Goal: Task Accomplishment & Management: Manage account settings

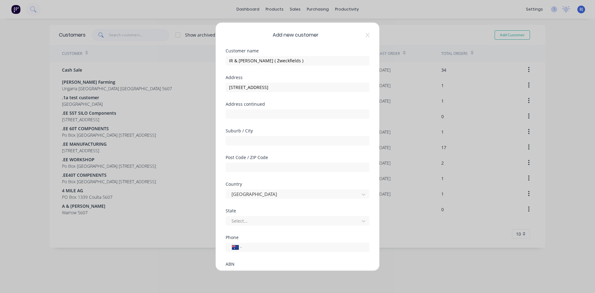
select select "AU"
type input "[STREET_ADDRESS]"
click at [240, 138] on input "text" at bounding box center [298, 140] width 144 height 9
type input "Blyth"
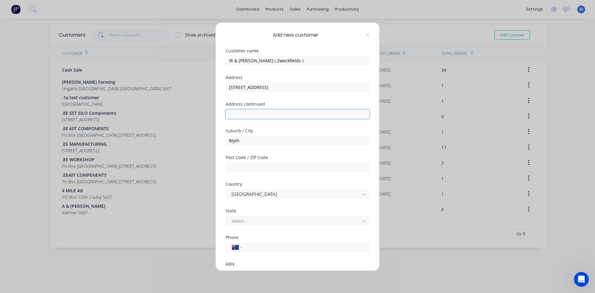
click at [237, 114] on input "text" at bounding box center [298, 113] width 144 height 9
type input "Po Box 160"
click at [241, 166] on input "text" at bounding box center [298, 167] width 144 height 9
type input "5462"
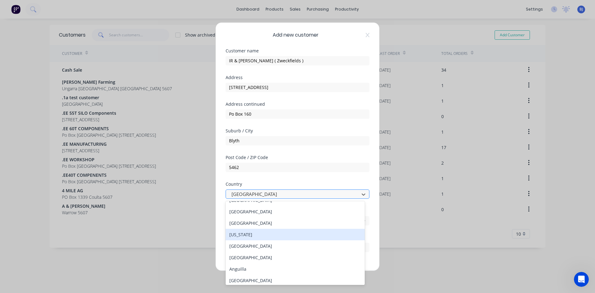
scroll to position [0, 0]
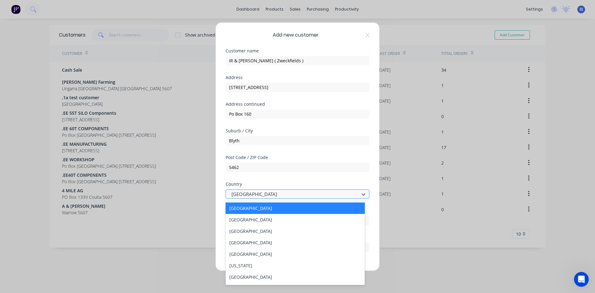
click at [244, 207] on div "[GEOGRAPHIC_DATA]" at bounding box center [295, 207] width 139 height 11
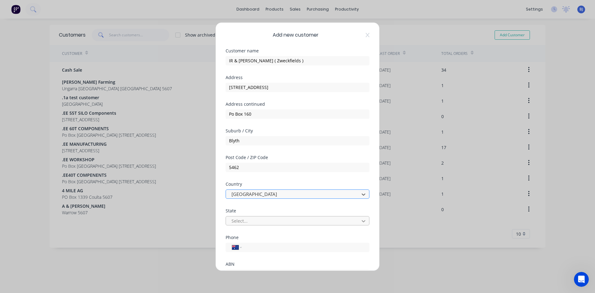
click at [360, 222] on icon at bounding box center [363, 221] width 6 height 6
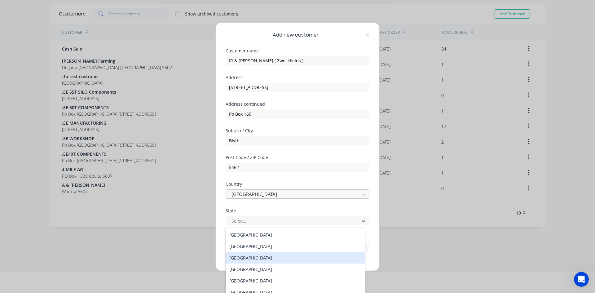
scroll to position [11, 0]
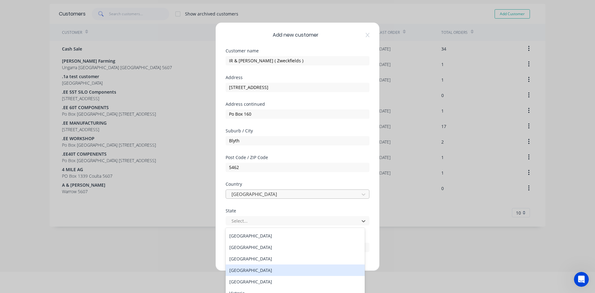
click at [244, 271] on div "[GEOGRAPHIC_DATA]" at bounding box center [295, 269] width 139 height 11
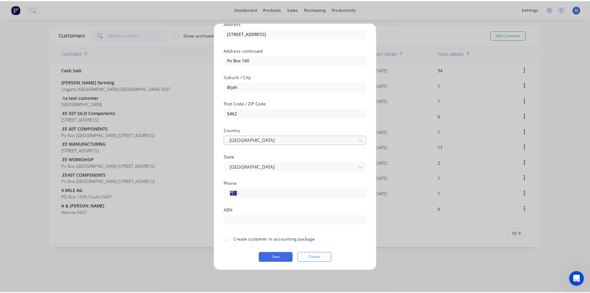
scroll to position [55, 0]
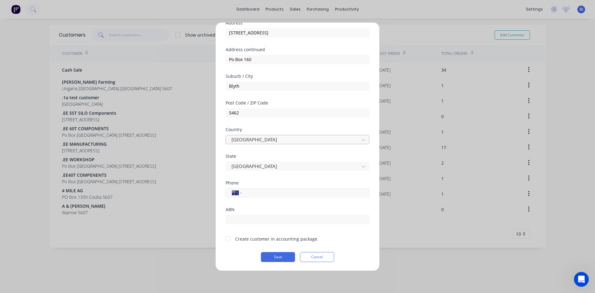
click at [255, 195] on input "tel" at bounding box center [304, 192] width 117 height 7
type input "0428 885 027"
click at [232, 218] on input "text" at bounding box center [298, 219] width 144 height 9
drag, startPoint x: 234, startPoint y: 220, endPoint x: 241, endPoint y: 239, distance: 20.4
click at [234, 222] on input "60586194427" at bounding box center [298, 219] width 144 height 9
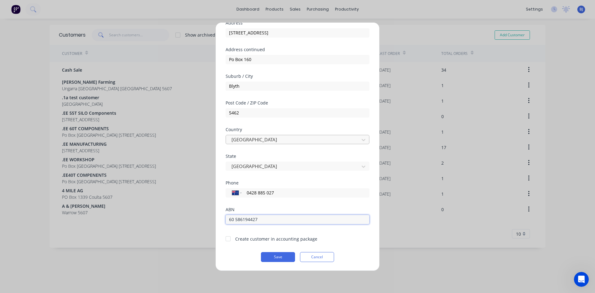
drag, startPoint x: 242, startPoint y: 219, endPoint x: 242, endPoint y: 223, distance: 3.7
click at [242, 220] on input "60 586194427" at bounding box center [298, 219] width 144 height 9
click at [252, 220] on input "60 586 194427" at bounding box center [298, 219] width 144 height 9
type input "60 586 194 427"
click at [228, 237] on div at bounding box center [228, 238] width 12 height 12
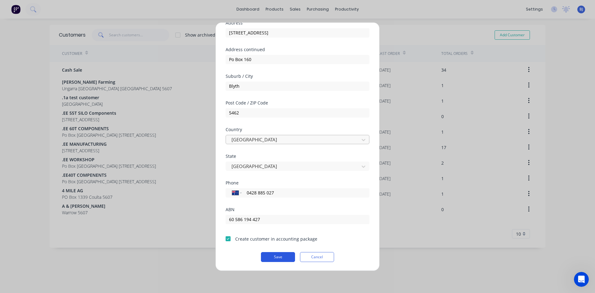
click at [265, 257] on button "Save" at bounding box center [278, 257] width 34 height 10
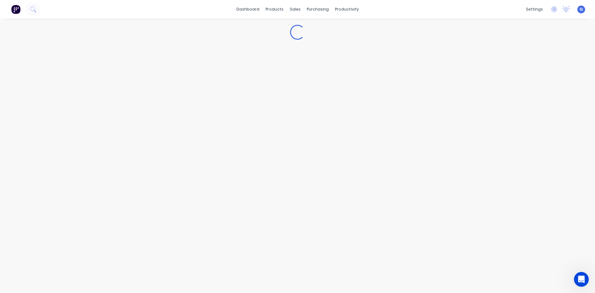
click at [268, 256] on div "Loading..." at bounding box center [297, 156] width 595 height 274
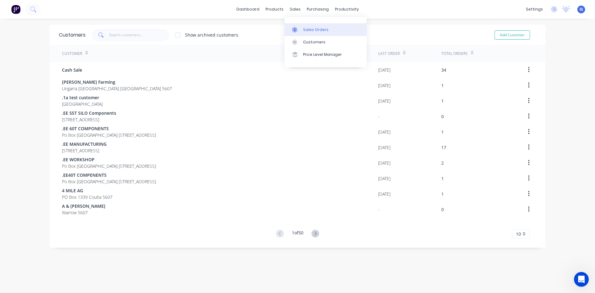
click at [297, 30] on icon at bounding box center [295, 30] width 6 height 6
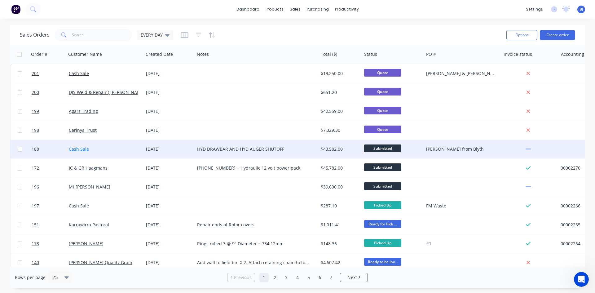
click at [80, 150] on link "Cash Sale" at bounding box center [79, 149] width 20 height 6
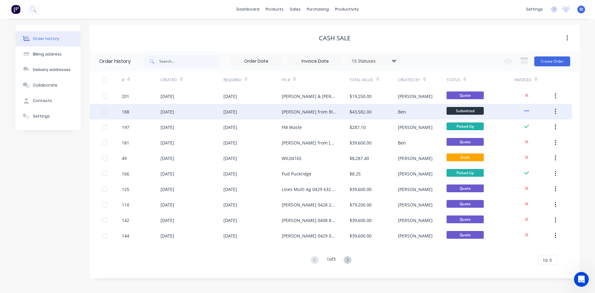
click at [166, 113] on div "[DATE]" at bounding box center [168, 111] width 14 height 7
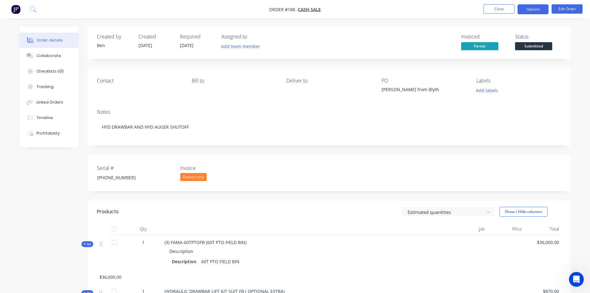
click at [526, 11] on button "Options" at bounding box center [533, 9] width 31 height 10
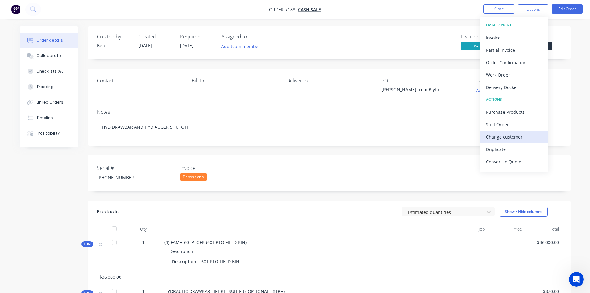
click at [504, 137] on div "Change customer" at bounding box center [514, 136] width 57 height 9
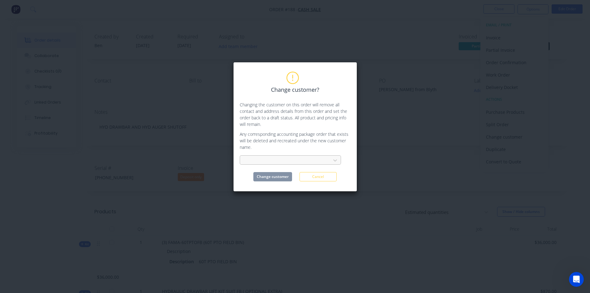
click at [257, 159] on div at bounding box center [286, 160] width 83 height 8
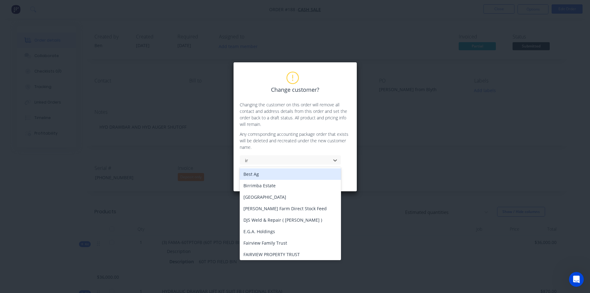
type input "i"
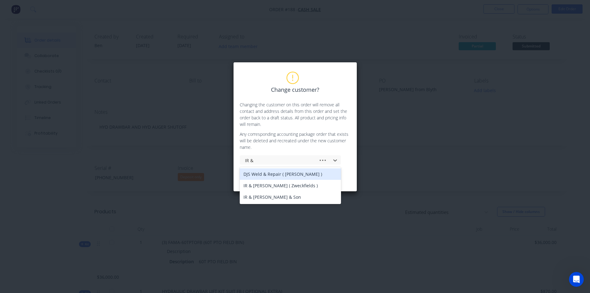
type input "IR &"
click at [265, 176] on div "IR & [PERSON_NAME] ( Zweckfields )" at bounding box center [290, 173] width 101 height 11
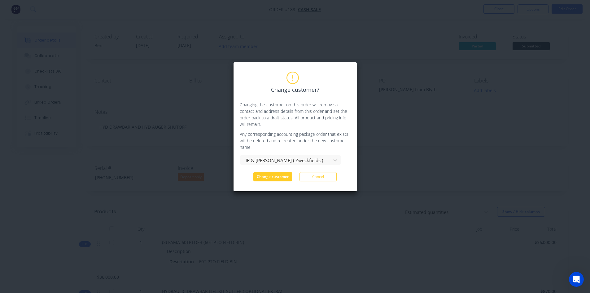
click at [267, 176] on button "Change customer" at bounding box center [272, 176] width 39 height 9
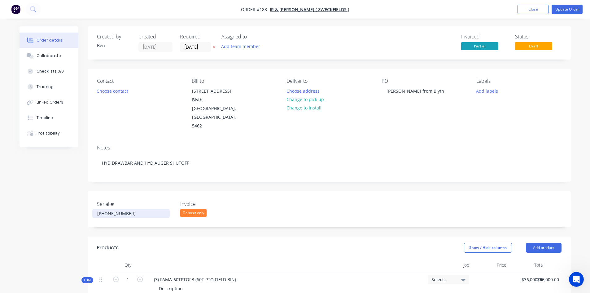
click at [118, 209] on div "[PHONE_NUMBER]" at bounding box center [130, 213] width 77 height 9
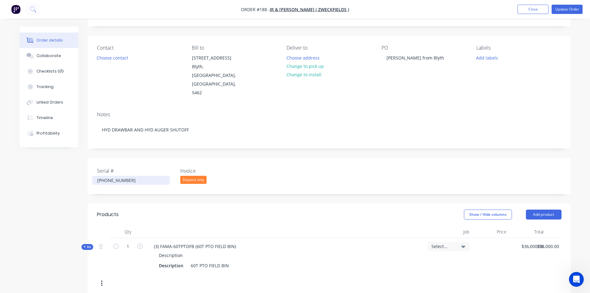
scroll to position [32, 0]
click at [573, 11] on button "Update Order" at bounding box center [567, 9] width 31 height 9
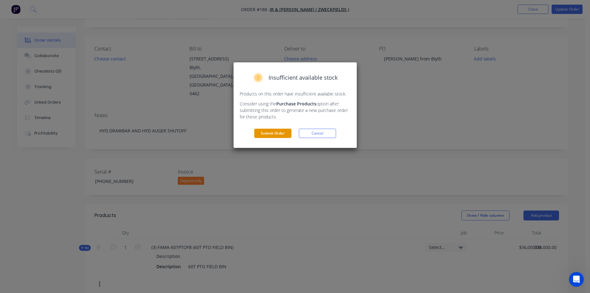
click at [283, 132] on button "Submit Order" at bounding box center [272, 133] width 37 height 9
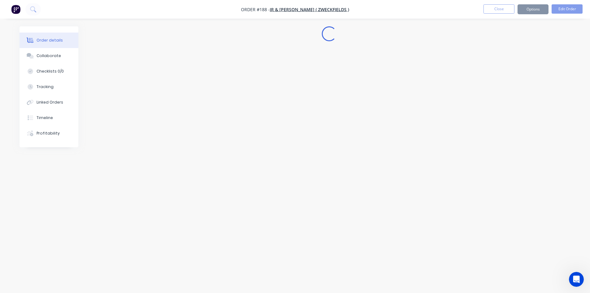
scroll to position [0, 0]
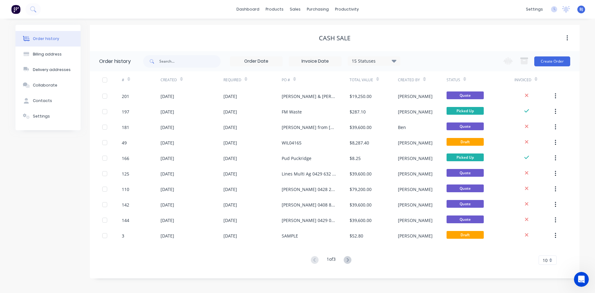
click at [129, 81] on div at bounding box center [128, 78] width 3 height 9
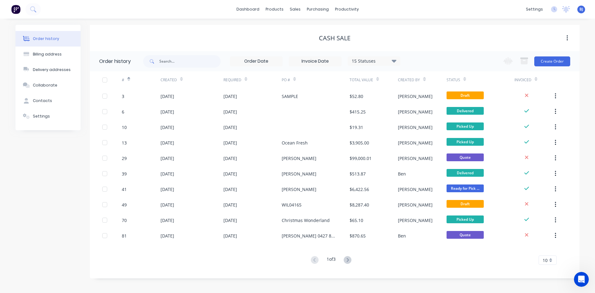
click at [129, 81] on div at bounding box center [128, 78] width 3 height 9
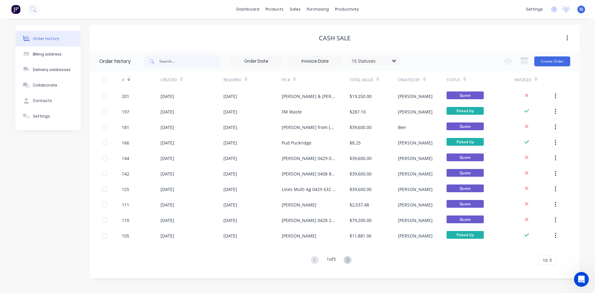
click at [130, 82] on div at bounding box center [128, 78] width 3 height 9
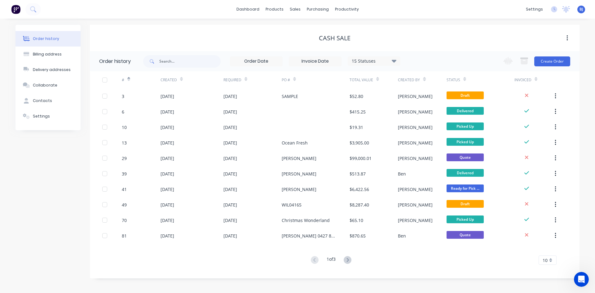
click at [130, 82] on div at bounding box center [128, 78] width 3 height 9
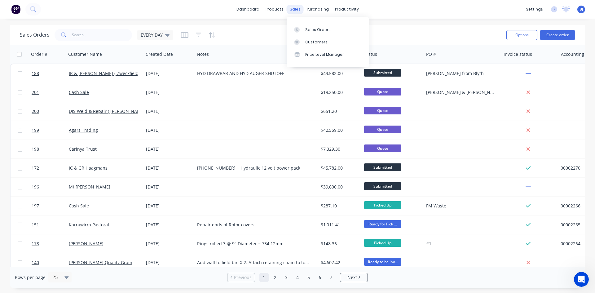
click at [294, 10] on div "sales" at bounding box center [295, 9] width 17 height 9
click at [297, 30] on icon at bounding box center [297, 29] width 2 height 3
click at [54, 54] on icon "button" at bounding box center [57, 54] width 6 height 5
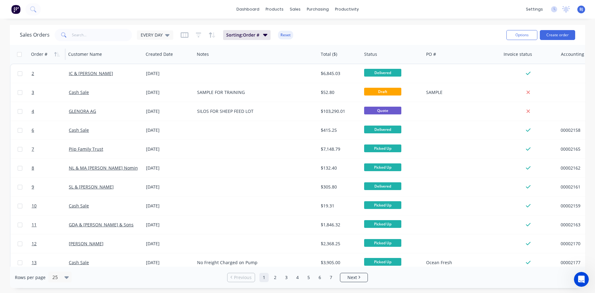
click at [54, 54] on icon "button" at bounding box center [57, 54] width 6 height 5
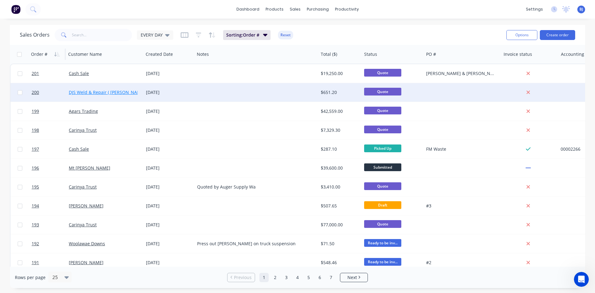
click at [131, 91] on link "DJS Weld & Repair ( [PERSON_NAME] )" at bounding box center [108, 92] width 79 height 6
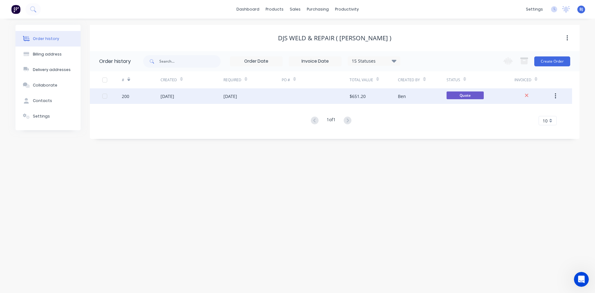
click at [170, 97] on div "[DATE]" at bounding box center [168, 96] width 14 height 7
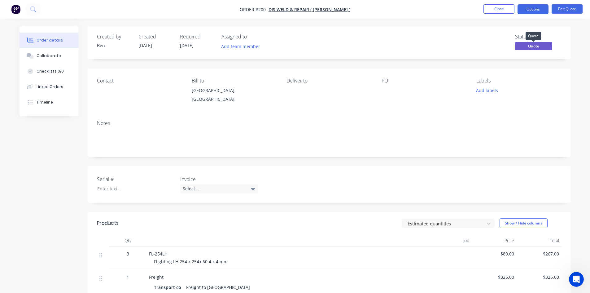
click at [523, 47] on span "Quote" at bounding box center [533, 46] width 37 height 8
click at [567, 7] on button "Edit Quote" at bounding box center [567, 8] width 31 height 9
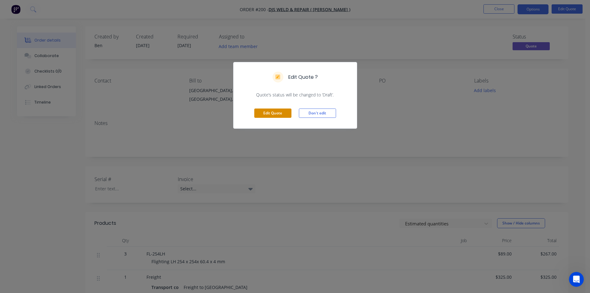
click at [283, 112] on button "Edit Quote" at bounding box center [272, 112] width 37 height 9
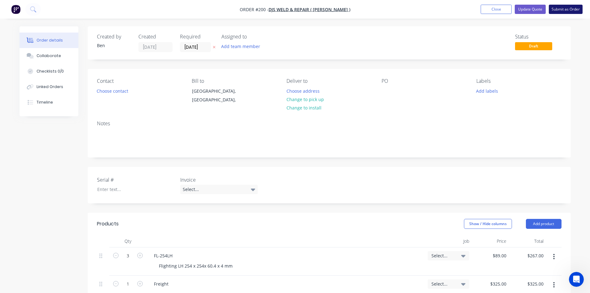
click at [563, 10] on button "Submit as Order" at bounding box center [566, 9] width 34 height 9
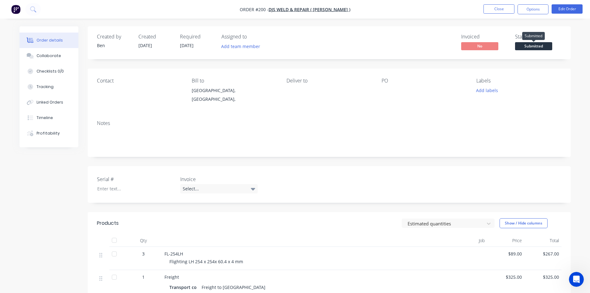
click at [536, 48] on span "Submitted" at bounding box center [533, 46] width 37 height 8
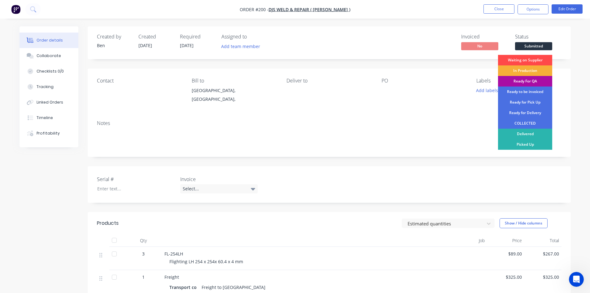
click at [525, 59] on div "Waiting on Supplier" at bounding box center [525, 60] width 54 height 11
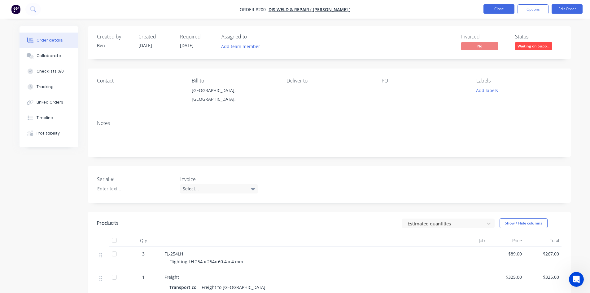
click at [507, 10] on button "Close" at bounding box center [499, 8] width 31 height 9
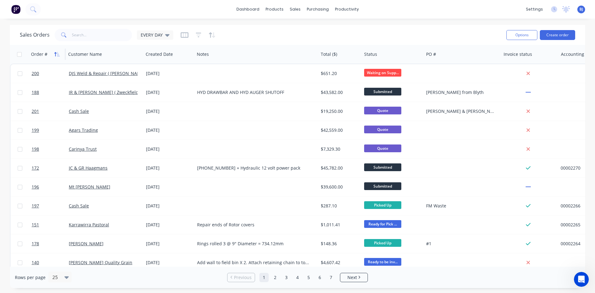
click at [56, 55] on icon "button" at bounding box center [57, 54] width 6 height 5
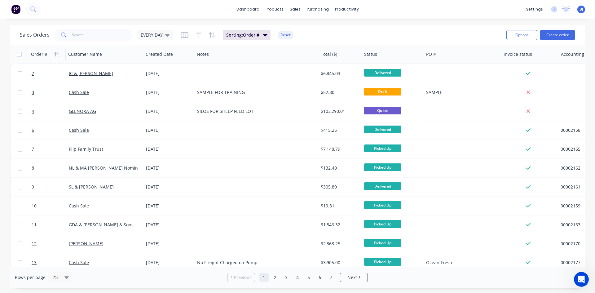
click at [56, 55] on icon "button" at bounding box center [57, 54] width 6 height 5
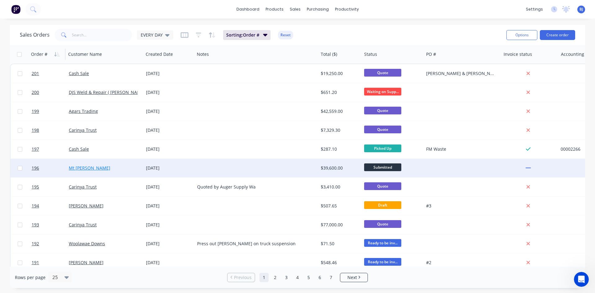
click at [84, 167] on link "Mt [PERSON_NAME]" at bounding box center [90, 168] width 42 height 6
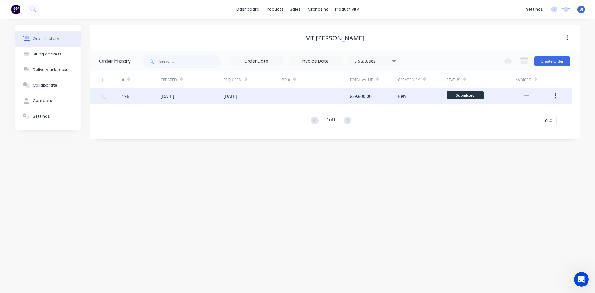
click at [172, 94] on div "[DATE]" at bounding box center [168, 96] width 14 height 7
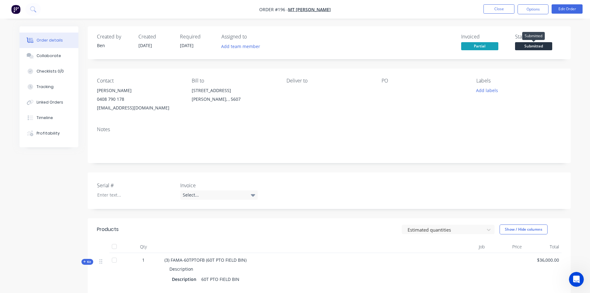
click at [543, 47] on span "Submitted" at bounding box center [533, 46] width 37 height 8
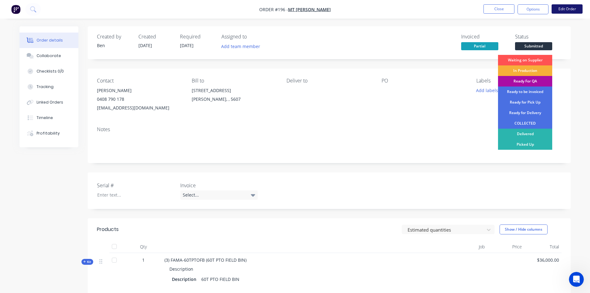
click at [569, 8] on button "Edit Order" at bounding box center [567, 8] width 31 height 9
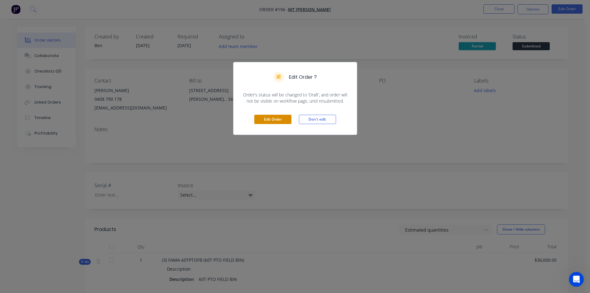
click at [277, 117] on button "Edit Order" at bounding box center [272, 119] width 37 height 9
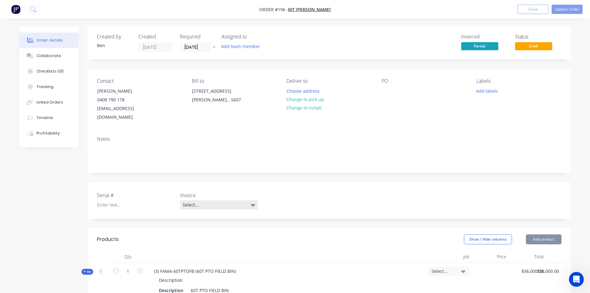
click at [251, 201] on icon at bounding box center [253, 204] width 4 height 7
click at [204, 223] on div "Deposit only" at bounding box center [198, 222] width 26 height 8
click at [570, 9] on button "Update Order" at bounding box center [567, 9] width 31 height 9
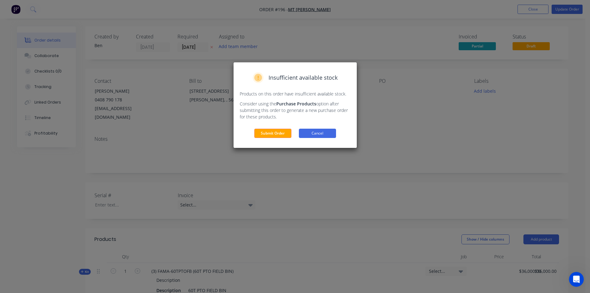
click at [321, 134] on button "Cancel" at bounding box center [317, 133] width 37 height 9
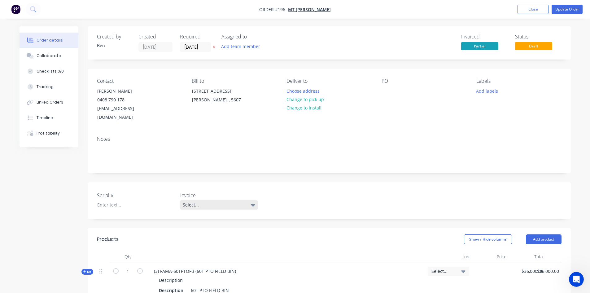
click at [252, 204] on icon at bounding box center [253, 205] width 4 height 2
click at [208, 221] on div "Deposit only" at bounding box center [198, 222] width 26 height 8
click at [118, 200] on div at bounding box center [130, 204] width 77 height 9
click at [565, 11] on button "Update Order" at bounding box center [567, 9] width 31 height 9
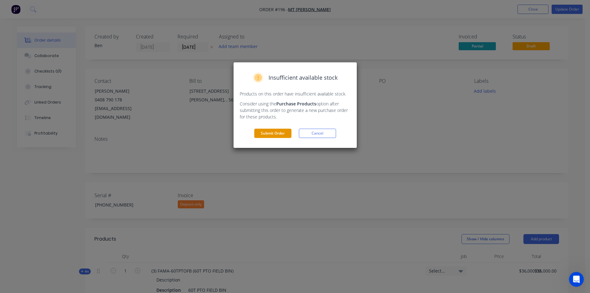
click at [277, 134] on button "Submit Order" at bounding box center [272, 133] width 37 height 9
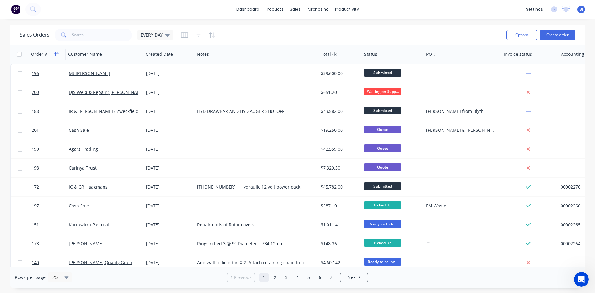
click at [54, 54] on icon "button" at bounding box center [57, 54] width 6 height 5
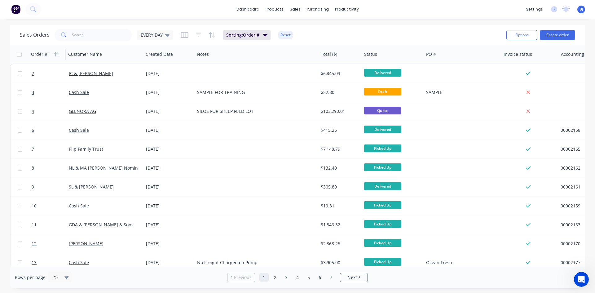
click at [54, 54] on icon "button" at bounding box center [57, 54] width 6 height 5
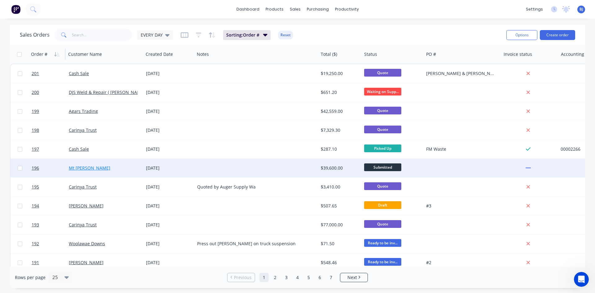
click at [75, 169] on link "Mt [PERSON_NAME]" at bounding box center [90, 168] width 42 height 6
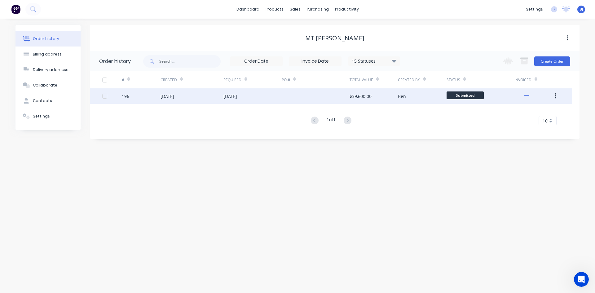
click at [174, 94] on div "[DATE]" at bounding box center [168, 96] width 14 height 7
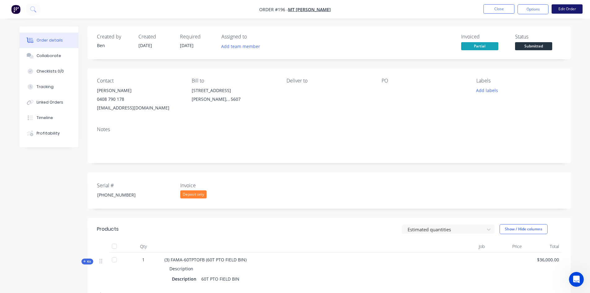
click at [569, 11] on button "Edit Order" at bounding box center [567, 8] width 31 height 9
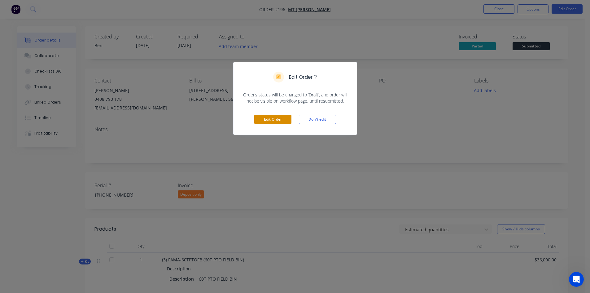
click at [286, 120] on button "Edit Order" at bounding box center [272, 119] width 37 height 9
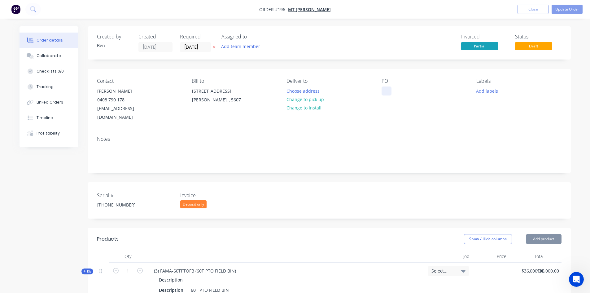
click at [387, 89] on div at bounding box center [387, 90] width 10 height 9
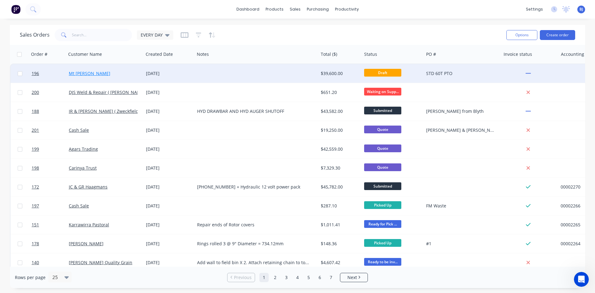
click at [86, 73] on link "Mt [PERSON_NAME]" at bounding box center [90, 73] width 42 height 6
click at [82, 73] on link "Mt [PERSON_NAME]" at bounding box center [90, 73] width 42 height 6
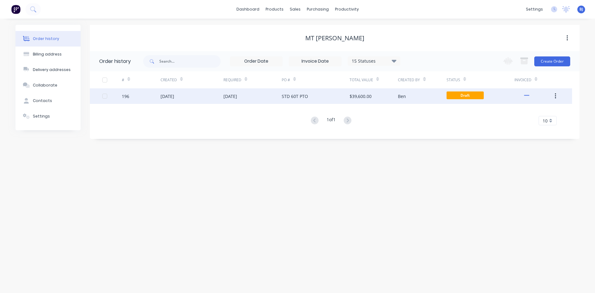
click at [163, 97] on div "[DATE]" at bounding box center [168, 96] width 14 height 7
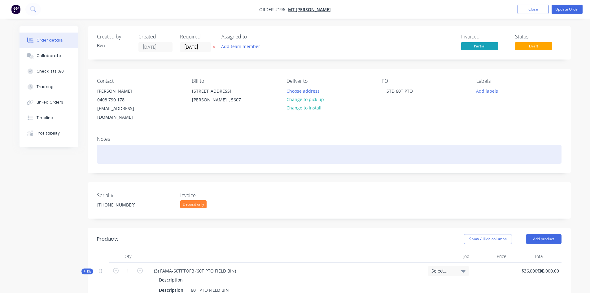
click at [99, 145] on div at bounding box center [329, 154] width 465 height 19
click at [96, 140] on div "Notes" at bounding box center [329, 152] width 483 height 42
click at [101, 145] on div at bounding box center [329, 154] width 465 height 19
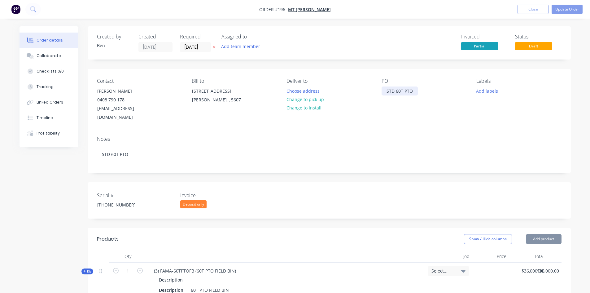
click at [404, 90] on div "STD 60T PTO" at bounding box center [400, 90] width 36 height 9
click at [414, 91] on div "PTOSTD 60T" at bounding box center [399, 90] width 35 height 9
click at [568, 7] on button "Update Order" at bounding box center [567, 9] width 31 height 9
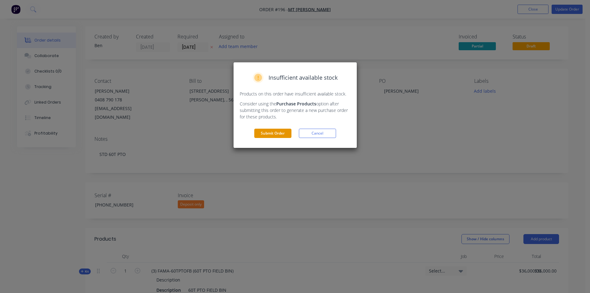
click at [284, 133] on button "Submit Order" at bounding box center [272, 133] width 37 height 9
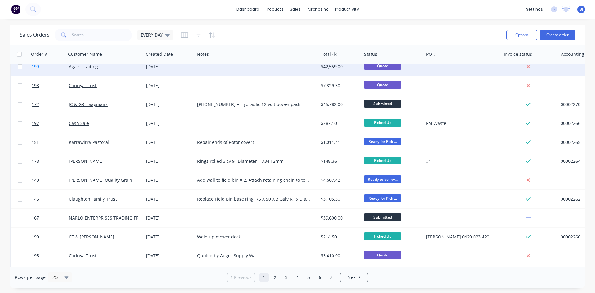
scroll to position [93, 0]
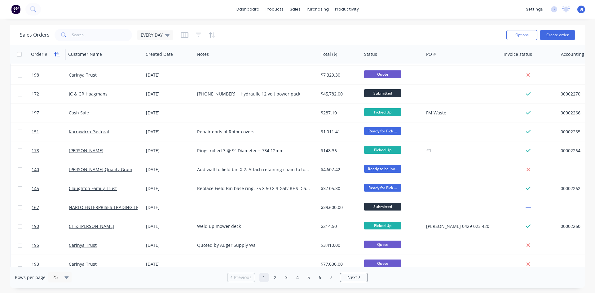
click at [57, 54] on icon "button" at bounding box center [57, 54] width 6 height 5
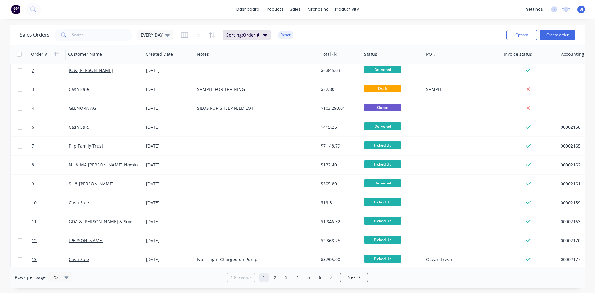
scroll to position [0, 0]
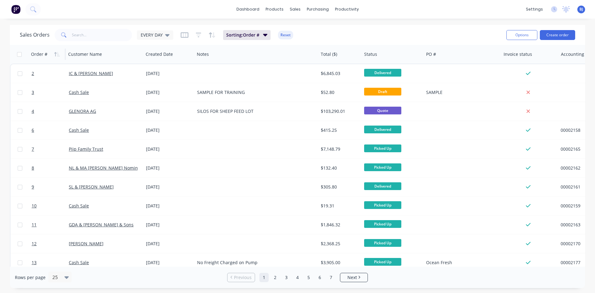
click at [57, 54] on icon "button" at bounding box center [57, 54] width 6 height 5
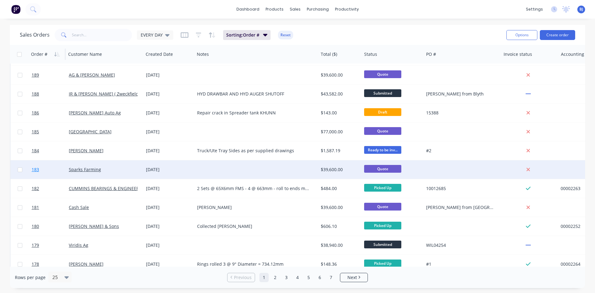
scroll to position [273, 0]
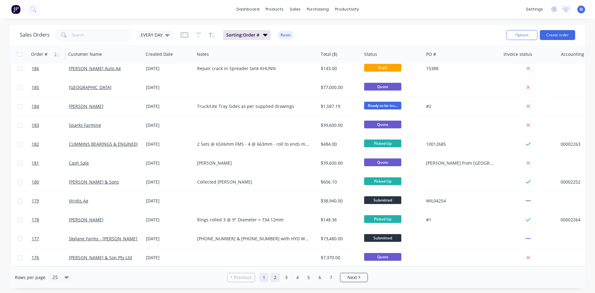
click at [274, 278] on link "2" at bounding box center [275, 277] width 9 height 9
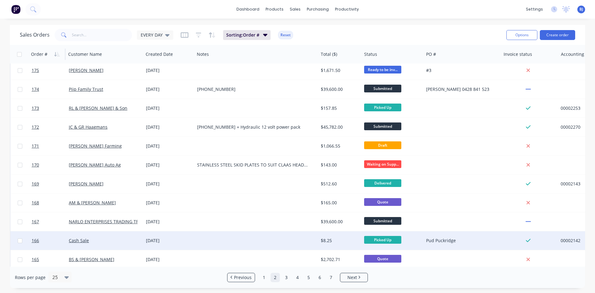
scroll to position [0, 0]
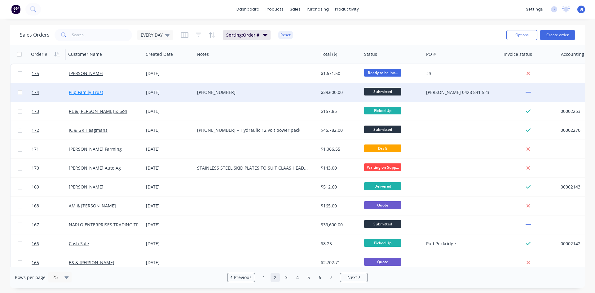
click at [82, 92] on link "Piip Family Trust" at bounding box center [86, 92] width 34 height 6
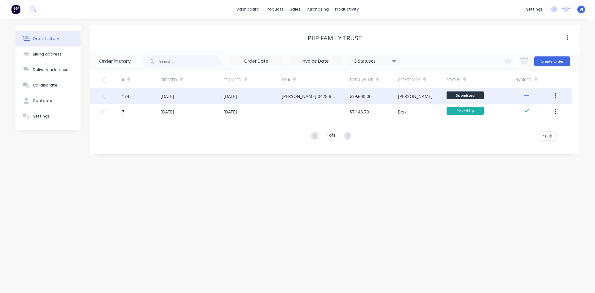
click at [169, 97] on div "[DATE]" at bounding box center [168, 96] width 14 height 7
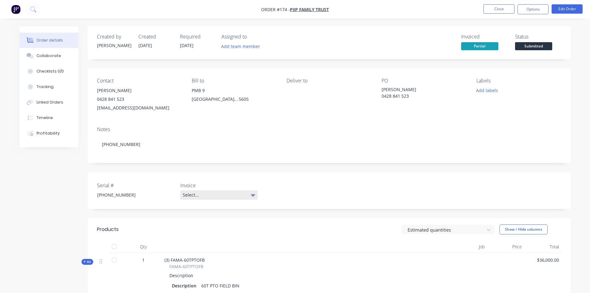
click at [255, 195] on div "Select..." at bounding box center [218, 194] width 77 height 9
click at [201, 220] on div "Deposit only" at bounding box center [198, 220] width 26 height 8
click at [198, 196] on div "Deposit only" at bounding box center [193, 194] width 26 height 8
click at [274, 189] on div "Serial # 25-600-22 Invoice Deposit only" at bounding box center [329, 190] width 483 height 36
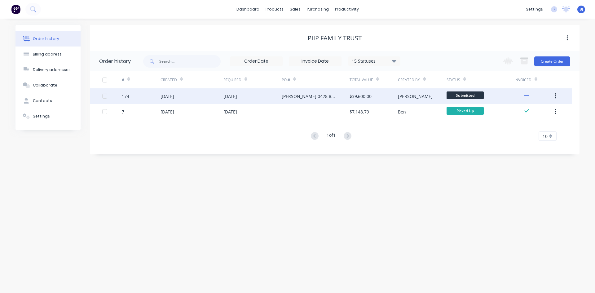
click at [555, 96] on icon "button" at bounding box center [555, 96] width 1 height 6
click at [522, 111] on div "Archive" at bounding box center [533, 112] width 48 height 9
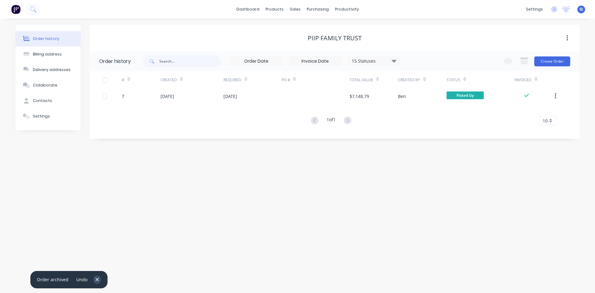
click at [97, 280] on icon "button" at bounding box center [96, 279] width 3 height 3
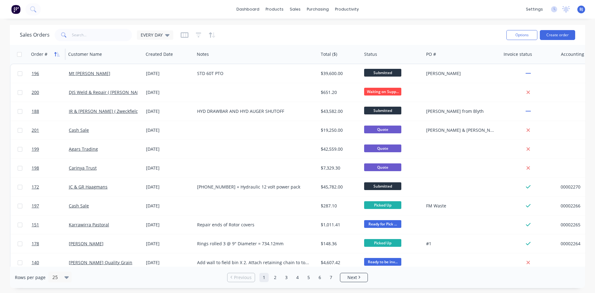
click at [56, 55] on icon "button" at bounding box center [57, 54] width 6 height 5
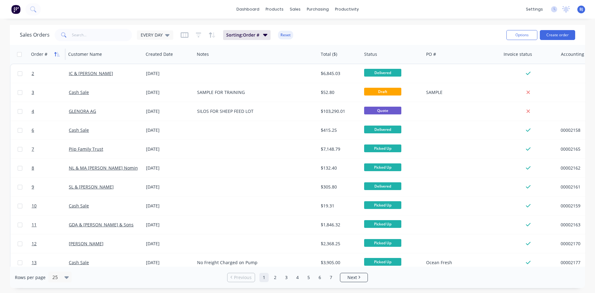
click at [55, 56] on icon "button" at bounding box center [55, 54] width 2 height 4
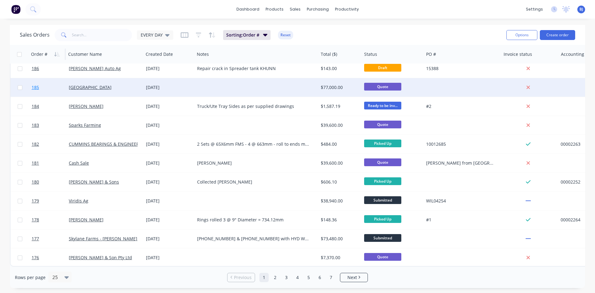
scroll to position [273, 0]
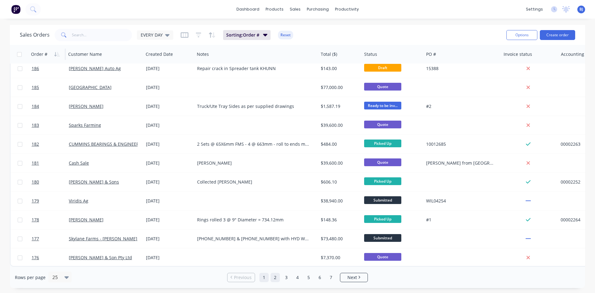
click at [275, 278] on link "2" at bounding box center [275, 277] width 9 height 9
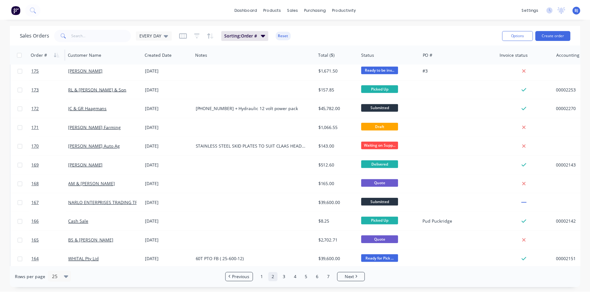
scroll to position [0, 0]
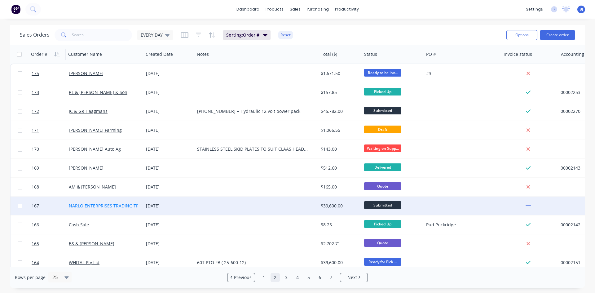
click at [73, 206] on link "NARLO ENTERPRISES TRADING TRUST" at bounding box center [108, 206] width 78 height 6
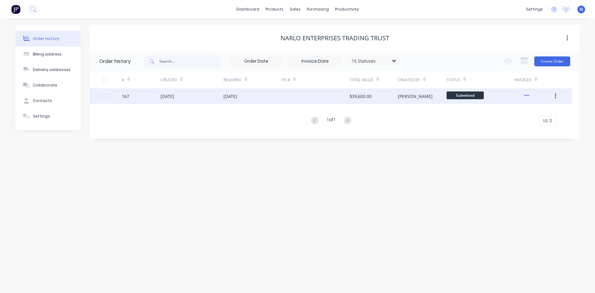
click at [171, 96] on div "[DATE]" at bounding box center [168, 96] width 14 height 7
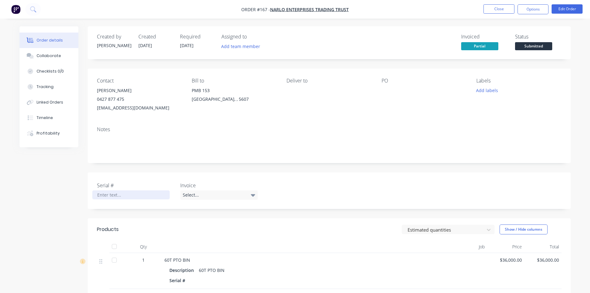
click at [124, 195] on div at bounding box center [130, 194] width 77 height 9
click at [255, 195] on icon at bounding box center [253, 195] width 4 height 2
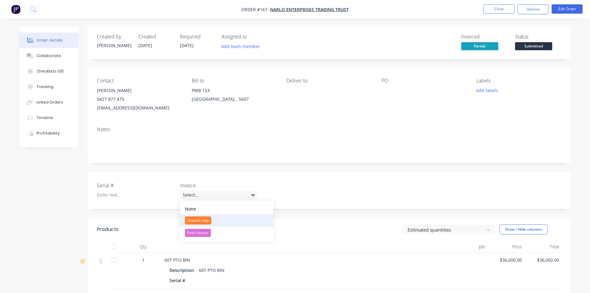
click at [205, 221] on div "Deposit only" at bounding box center [198, 220] width 26 height 8
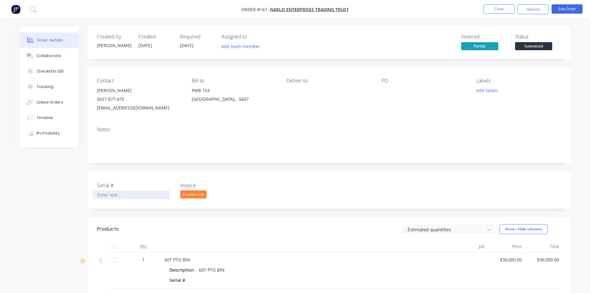
click at [101, 194] on div at bounding box center [130, 194] width 77 height 9
click at [559, 9] on button "Edit Order" at bounding box center [567, 8] width 31 height 9
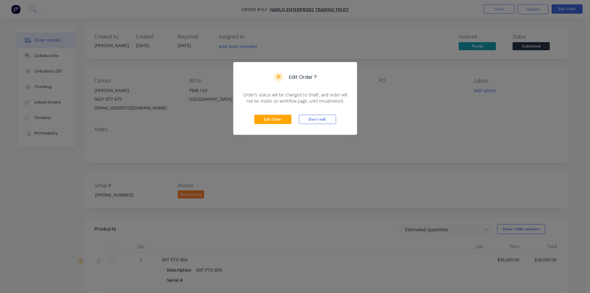
drag, startPoint x: 321, startPoint y: 116, endPoint x: 376, endPoint y: 77, distance: 67.3
click at [323, 115] on button "Don't edit" at bounding box center [317, 119] width 37 height 9
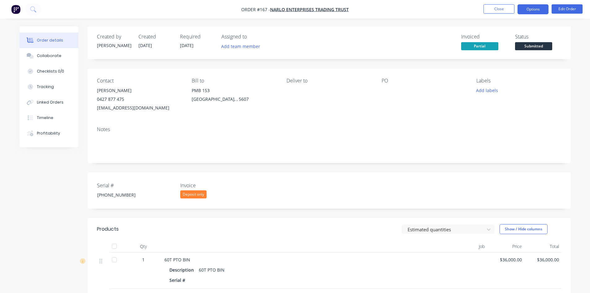
click at [538, 11] on button "Options" at bounding box center [533, 9] width 31 height 10
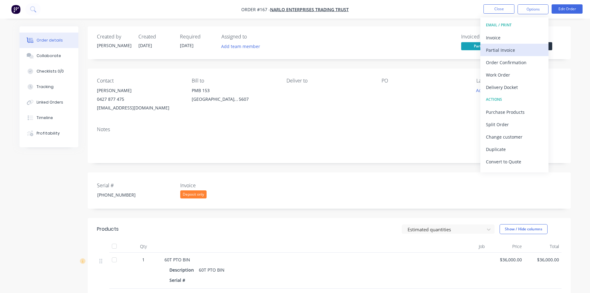
click at [503, 51] on div "Partial Invoice" at bounding box center [514, 50] width 57 height 9
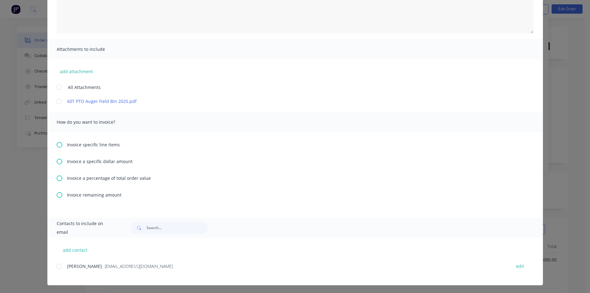
scroll to position [100, 0]
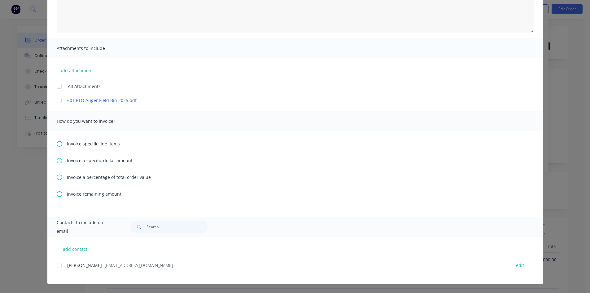
click at [57, 176] on icon at bounding box center [60, 177] width 6 height 6
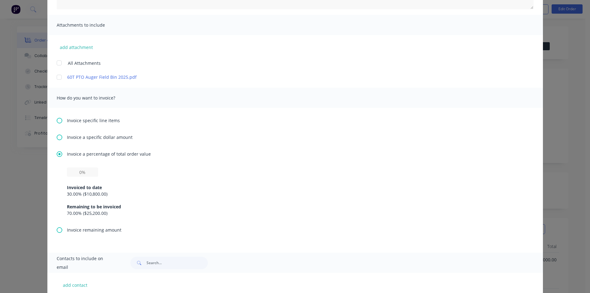
scroll to position [124, 0]
click at [80, 170] on input "text" at bounding box center [82, 171] width 31 height 9
type input "30%"
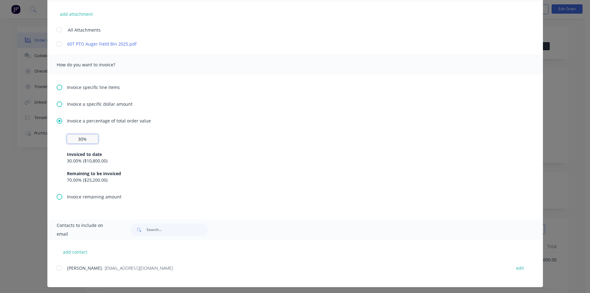
scroll to position [159, 0]
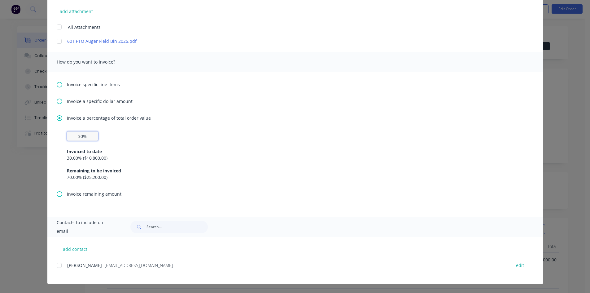
click at [56, 264] on div at bounding box center [59, 265] width 12 height 12
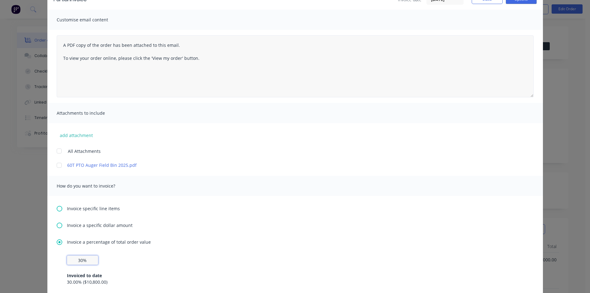
scroll to position [0, 0]
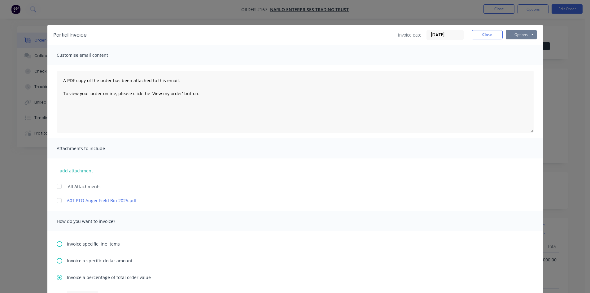
click at [517, 37] on button "Options" at bounding box center [521, 34] width 31 height 9
click at [516, 44] on button "Preview" at bounding box center [526, 46] width 40 height 10
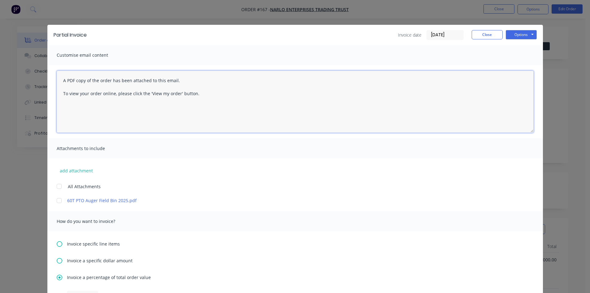
click at [196, 94] on textarea "A PDF copy of the order has been attached to this email. To view your order onl…" at bounding box center [295, 102] width 477 height 62
type textarea "A"
drag, startPoint x: 168, startPoint y: 94, endPoint x: 169, endPoint y: 113, distance: 19.3
click at [168, 95] on textarea "Hi Craig We are starting to get very busy with the bins so to cofirm your order…" at bounding box center [295, 102] width 477 height 62
click at [248, 95] on textarea "Hi Craig We are starting to get very busy with the bins so to confirm your orde…" at bounding box center [295, 102] width 477 height 62
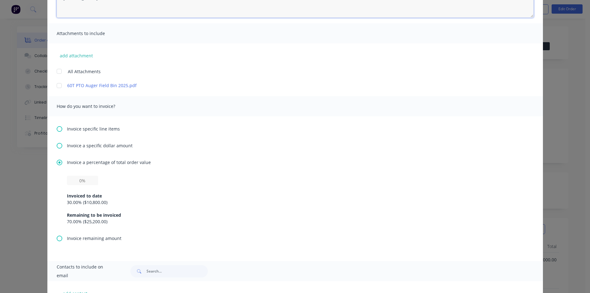
scroll to position [124, 0]
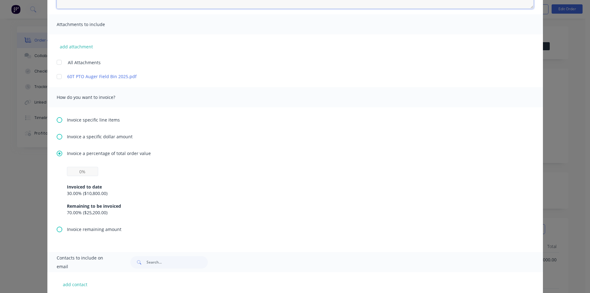
type textarea "Hi Craig We are starting to get very busy with the bins so to confirm your orde…"
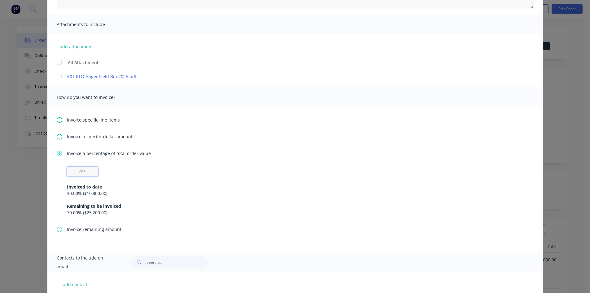
click at [81, 171] on input "text" at bounding box center [82, 171] width 31 height 9
type input "30%"
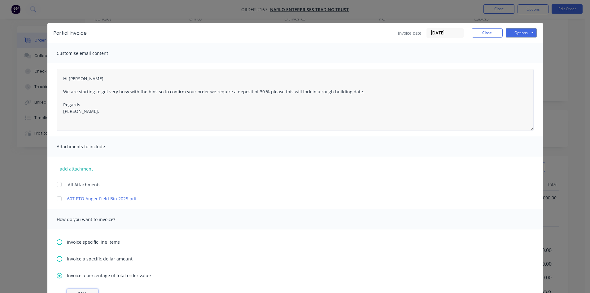
scroll to position [0, 0]
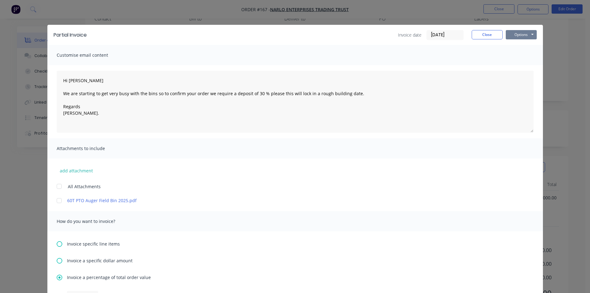
click at [520, 36] on button "Options" at bounding box center [521, 34] width 31 height 9
click at [519, 66] on button "Email" at bounding box center [526, 66] width 40 height 10
